Goal: Information Seeking & Learning: Learn about a topic

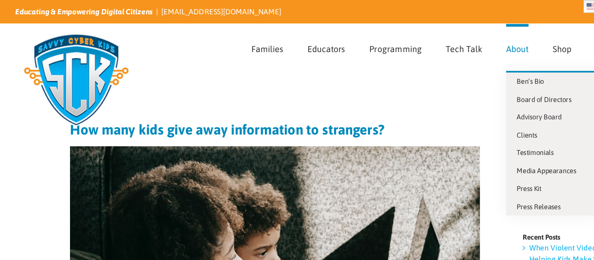
click at [419, 44] on link "About" at bounding box center [421, 39] width 18 height 38
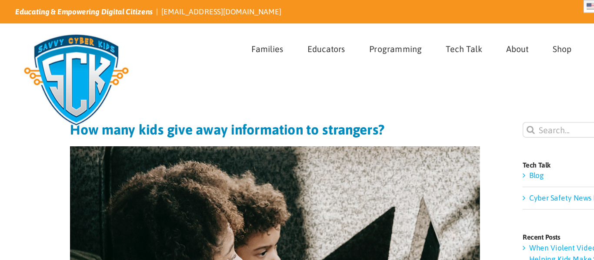
click at [210, 66] on div "Page Title Bar" at bounding box center [296, 66] width 567 height 17
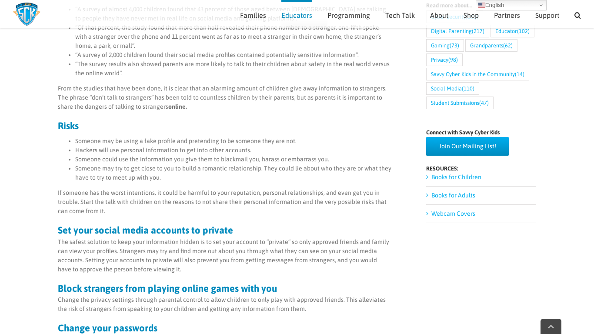
scroll to position [374, 0]
